Goal: Use online tool/utility: Use online tool/utility

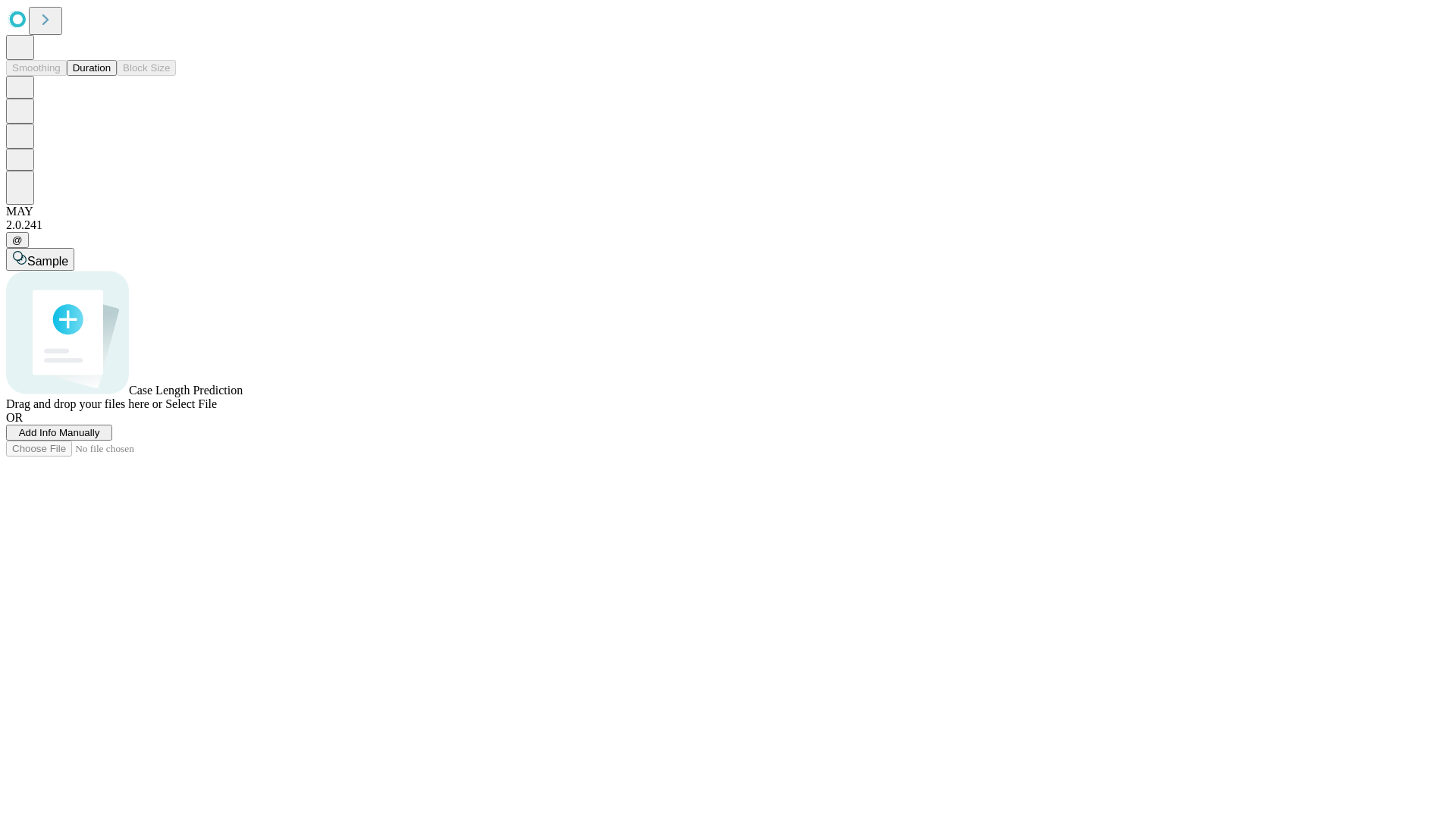
click at [111, 76] on button "Duration" at bounding box center [92, 67] width 50 height 16
click at [217, 410] on span "Select File" at bounding box center [190, 404] width 51 height 13
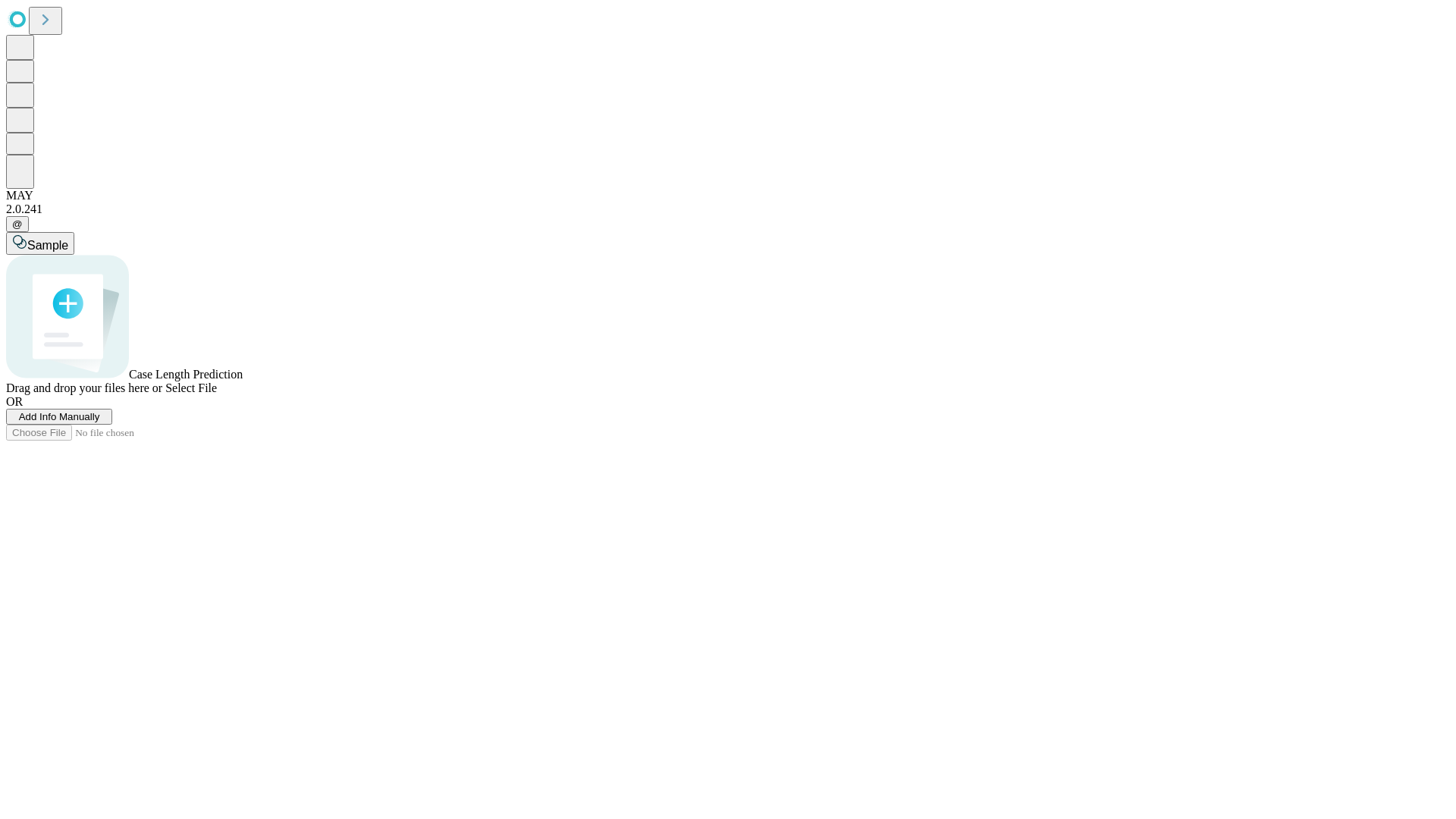
click at [217, 395] on span "Select File" at bounding box center [190, 388] width 51 height 13
